Goal: Task Accomplishment & Management: Complete application form

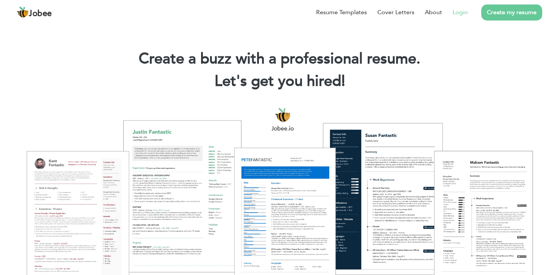
click at [461, 16] on link "Login" at bounding box center [460, 12] width 15 height 9
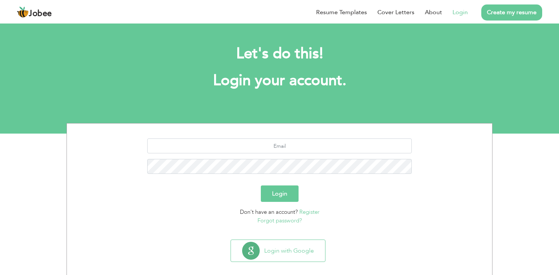
scroll to position [8, 0]
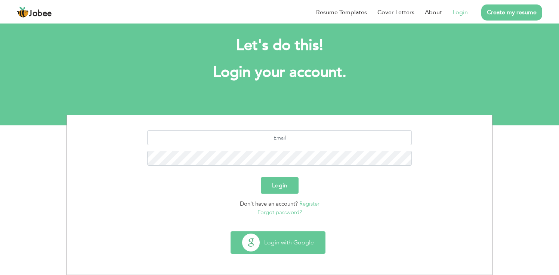
click at [270, 237] on button "Login with Google" at bounding box center [278, 243] width 94 height 22
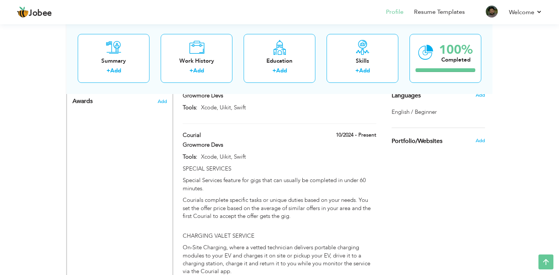
scroll to position [410, 0]
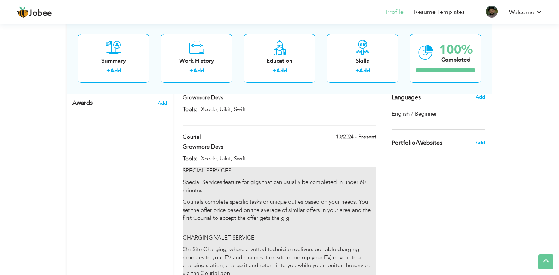
click at [229, 179] on p "Special Services feature for gigs that can usually be completed in under 60 min…" at bounding box center [280, 187] width 194 height 16
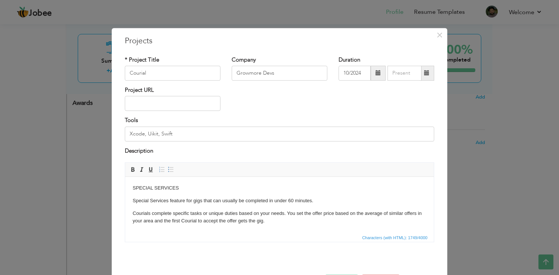
click at [436, 27] on div "× Projects * Project Title Courial Company Growmore Devs Duration 10/2024" at bounding box center [279, 137] width 559 height 275
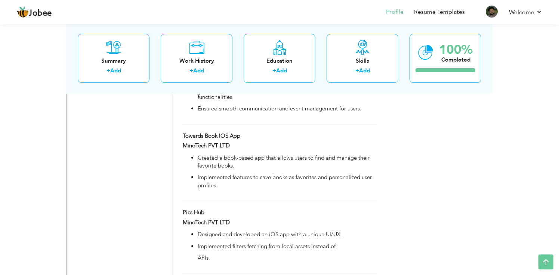
scroll to position [1148, 0]
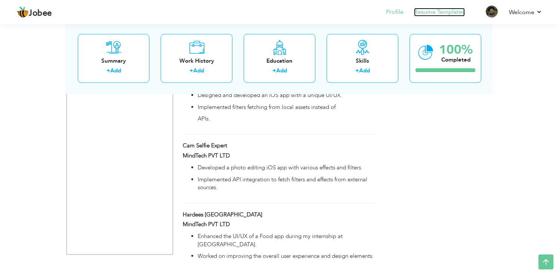
click at [429, 10] on link "Resume Templates" at bounding box center [439, 12] width 51 height 9
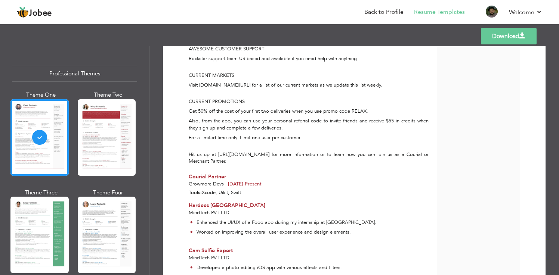
scroll to position [525, 0]
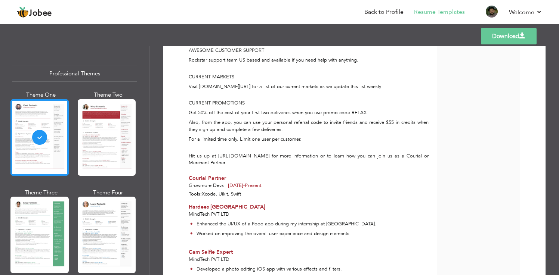
click at [56, 126] on div at bounding box center [39, 137] width 58 height 77
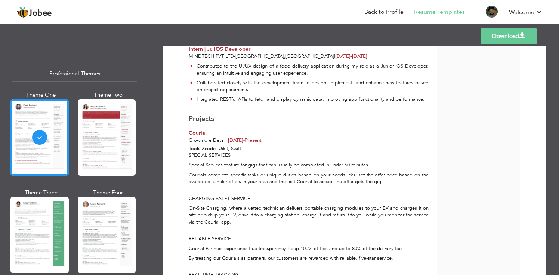
scroll to position [283, 0]
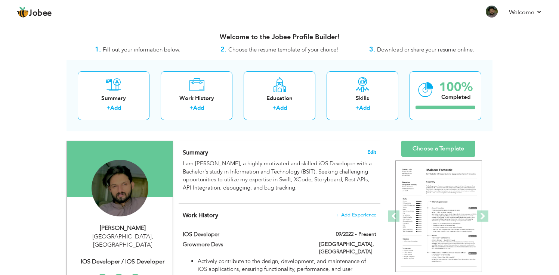
scroll to position [1148, 0]
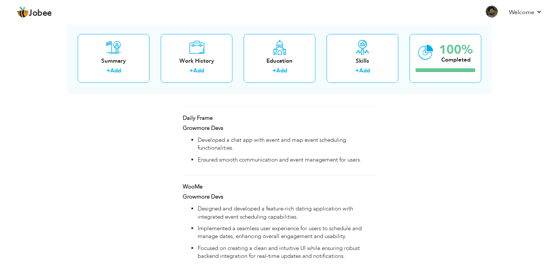
click at [373, 175] on hr at bounding box center [280, 175] width 194 height 0
type input "Daily Frame"
type input "Growmore Devs"
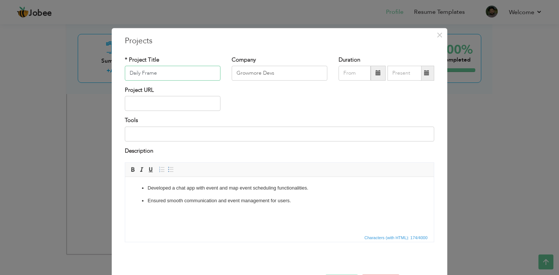
click at [158, 75] on input "Daily Frame" at bounding box center [173, 73] width 96 height 15
type input "G"
type input "Clip Sixty"
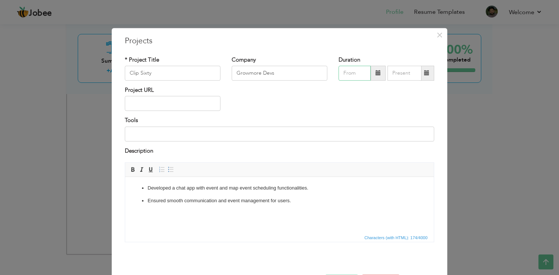
type input "09/2025"
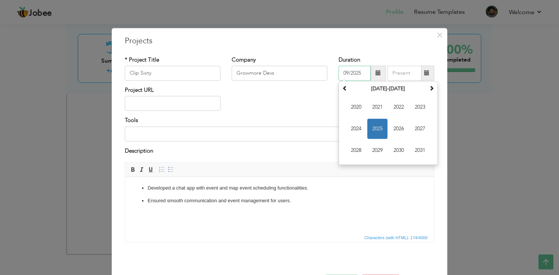
click at [351, 75] on input "09/2025" at bounding box center [355, 73] width 32 height 15
click at [355, 132] on span "2024" at bounding box center [356, 129] width 20 height 20
click at [394, 56] on div "Duration 09/2025 September 2024 Su Mo Tu We Th Fr Sa 1 2 3 4 5 6 7 8 9 10 11 12…" at bounding box center [387, 68] width 96 height 25
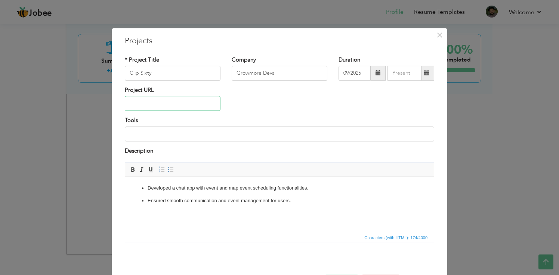
click at [151, 106] on input "text" at bounding box center [173, 103] width 96 height 15
click at [144, 135] on input at bounding box center [279, 134] width 309 height 15
type input "Xcode, UIKit, StoryBoard, Google Maps"
click at [200, 190] on p "Developed a chat app with event and map event scheduling functionalities." at bounding box center [280, 189] width 264 height 8
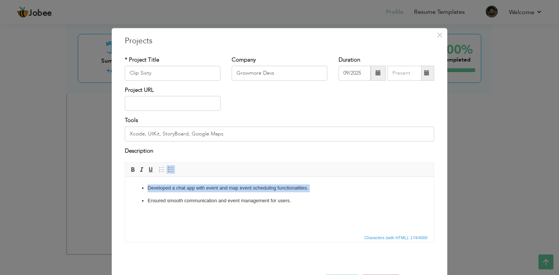
click at [200, 190] on p "Developed a chat app with event and map event scheduling functionalities." at bounding box center [280, 189] width 264 height 8
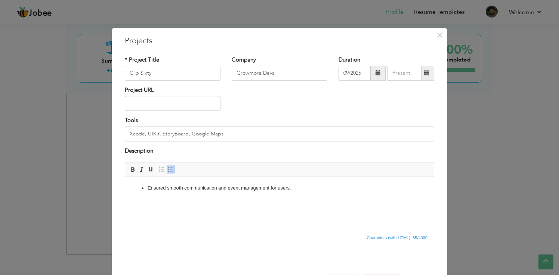
click at [206, 188] on p "Ensured smooth communication and event management for users." at bounding box center [280, 189] width 264 height 8
click at [169, 169] on span at bounding box center [171, 170] width 6 height 6
click at [165, 197] on html at bounding box center [279, 188] width 309 height 23
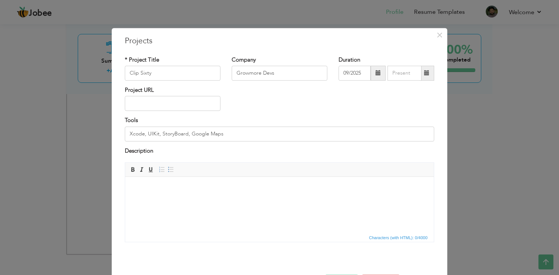
scroll to position [4, 0]
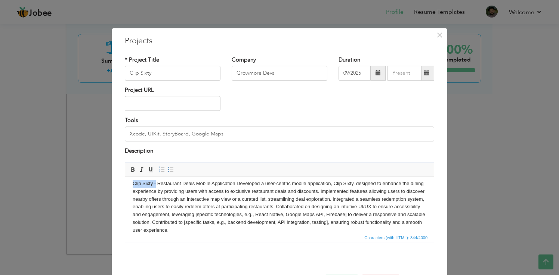
drag, startPoint x: 155, startPoint y: 184, endPoint x: 133, endPoint y: 184, distance: 22.1
click at [133, 184] on p "Clip Sixty - Restaurant Deals Mobile Application Developed a user-centric mobil…" at bounding box center [280, 207] width 294 height 55
click at [132, 170] on span at bounding box center [133, 170] width 6 height 6
click at [202, 190] on p "Clip Sixty - Restaurant Deals Mobile Application Developed a user-centric mobil…" at bounding box center [280, 207] width 294 height 55
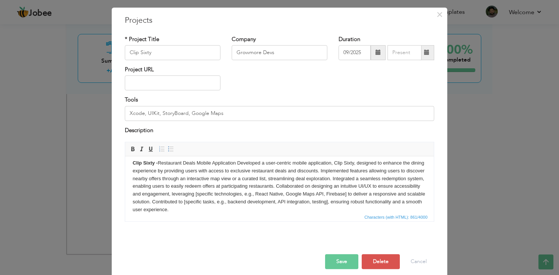
scroll to position [28, 0]
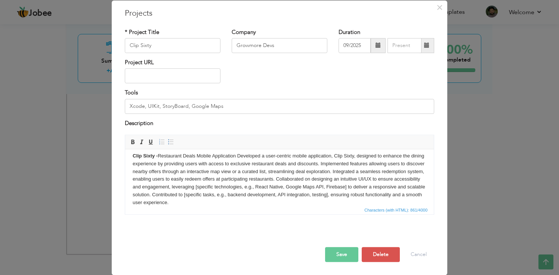
click at [339, 254] on button "Save" at bounding box center [341, 254] width 33 height 15
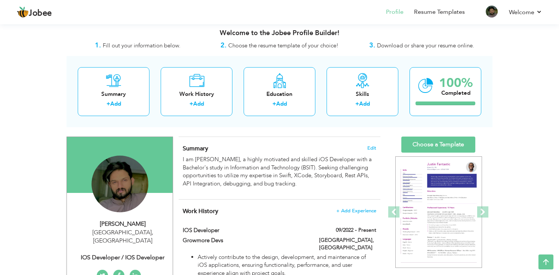
scroll to position [0, 0]
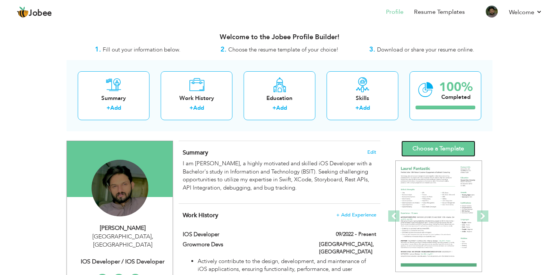
click at [427, 149] on link "Choose a Template" at bounding box center [438, 149] width 74 height 16
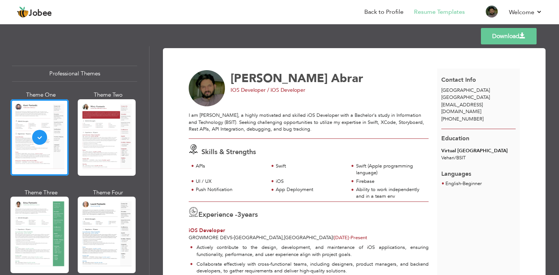
click at [496, 35] on link "Download" at bounding box center [509, 36] width 56 height 16
